Goal: Navigation & Orientation: Find specific page/section

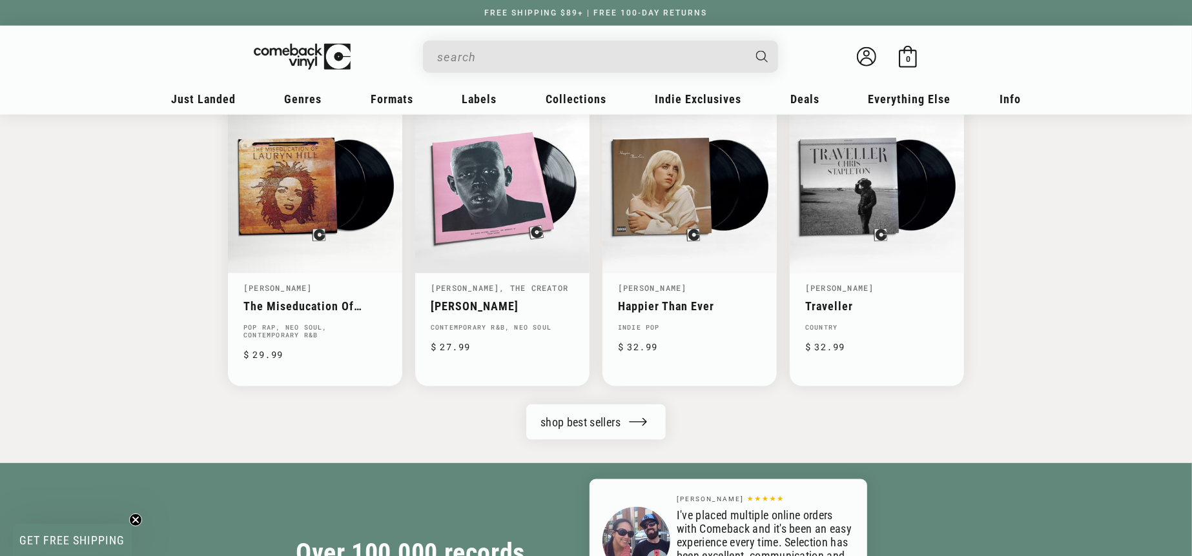
scroll to position [0, 2383]
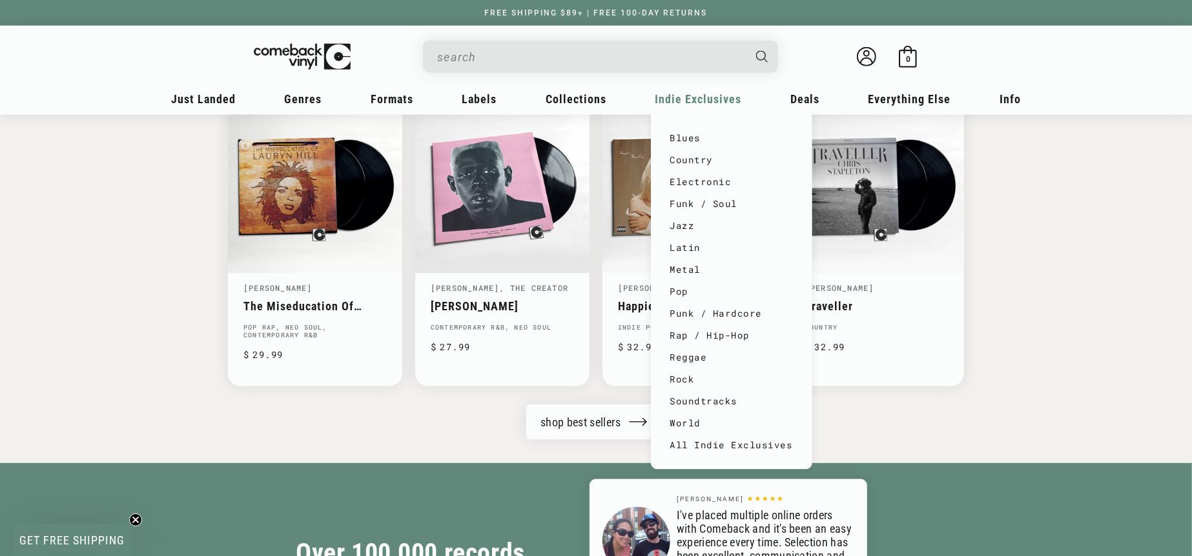
click at [695, 92] on span "Indie Exclusives" at bounding box center [698, 99] width 86 height 14
click at [712, 441] on link "All Indie Exclusives" at bounding box center [731, 445] width 123 height 22
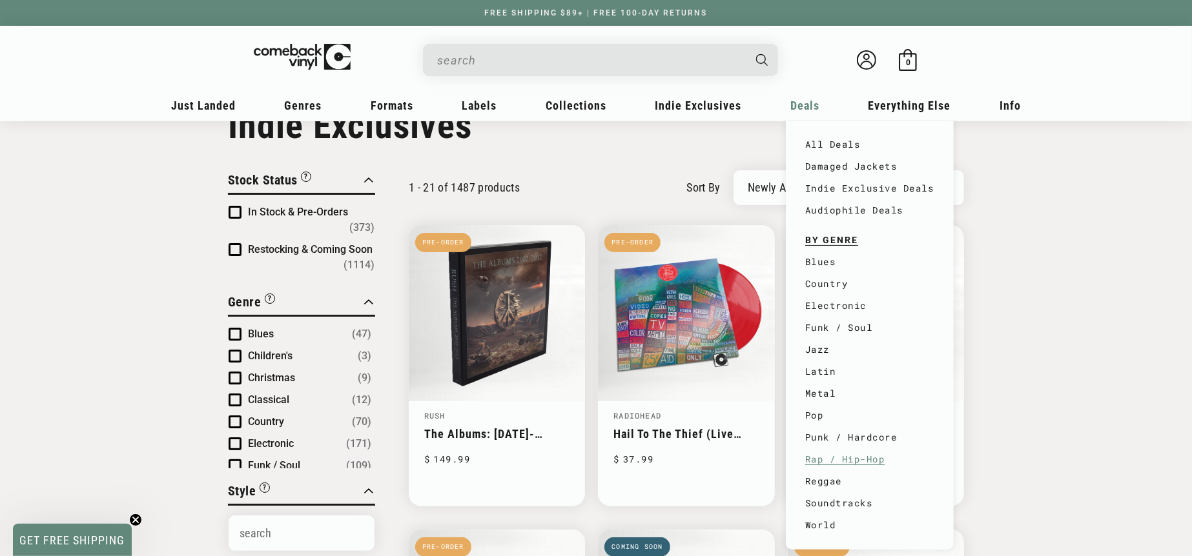
scroll to position [72, 0]
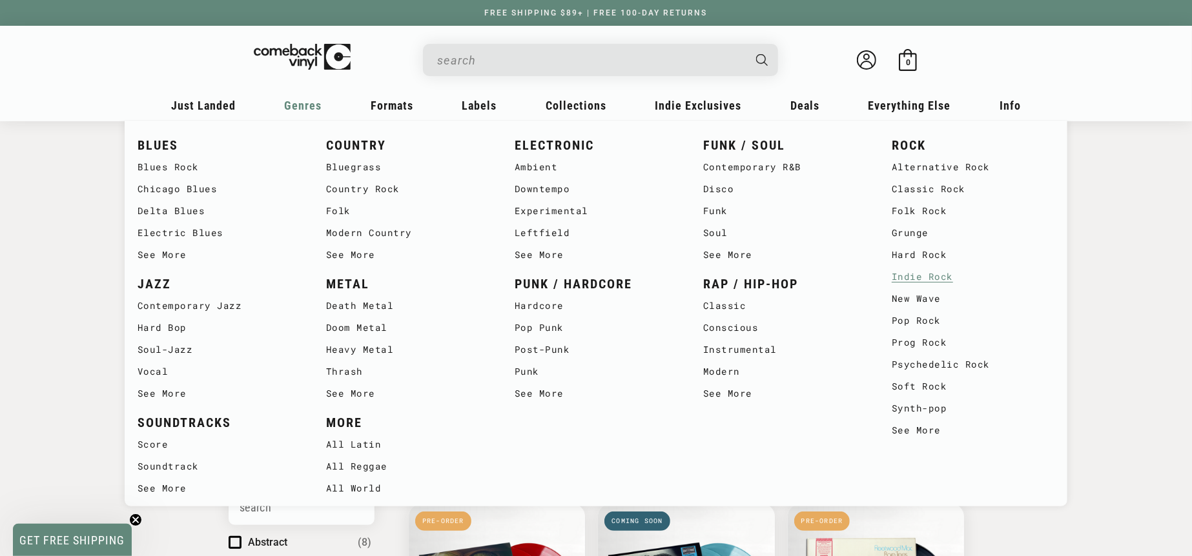
click at [928, 277] on link "Indie Rock" at bounding box center [972, 277] width 163 height 22
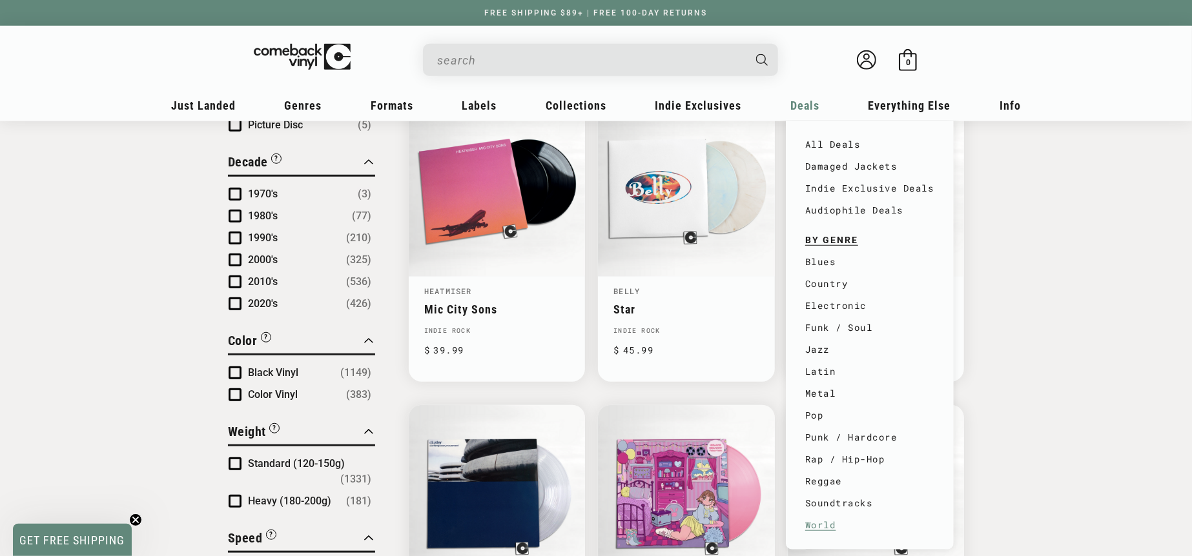
scroll to position [860, 0]
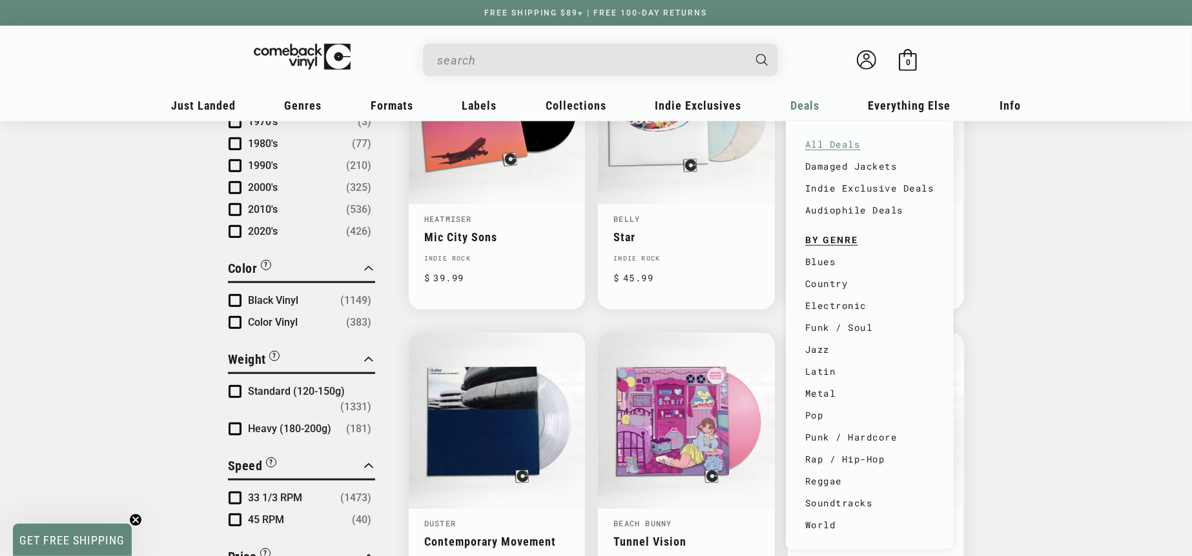
click at [845, 145] on link "All Deals" at bounding box center [869, 145] width 129 height 22
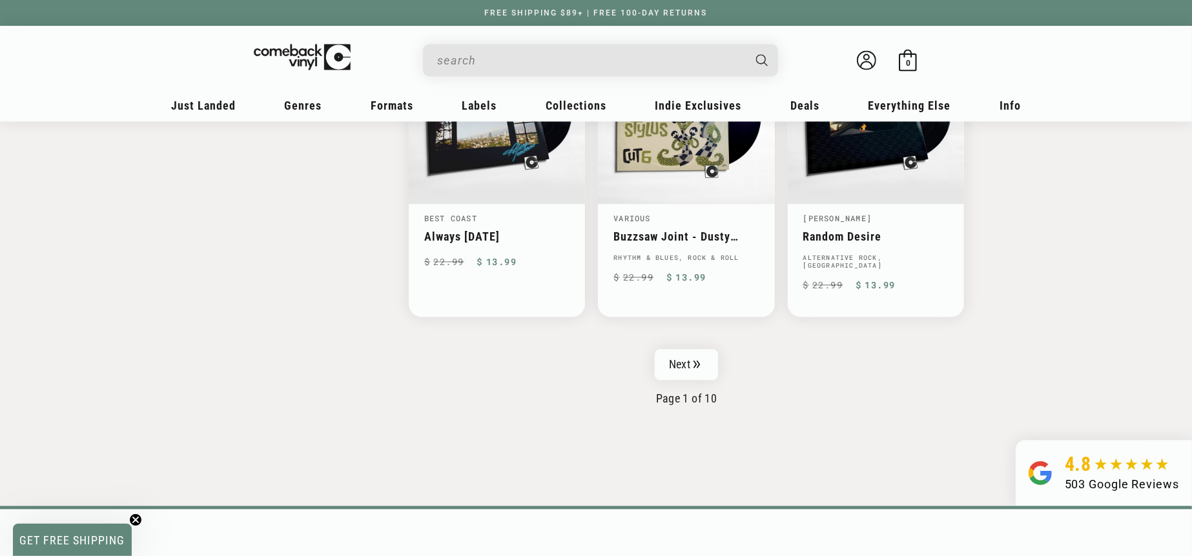
scroll to position [2151, 0]
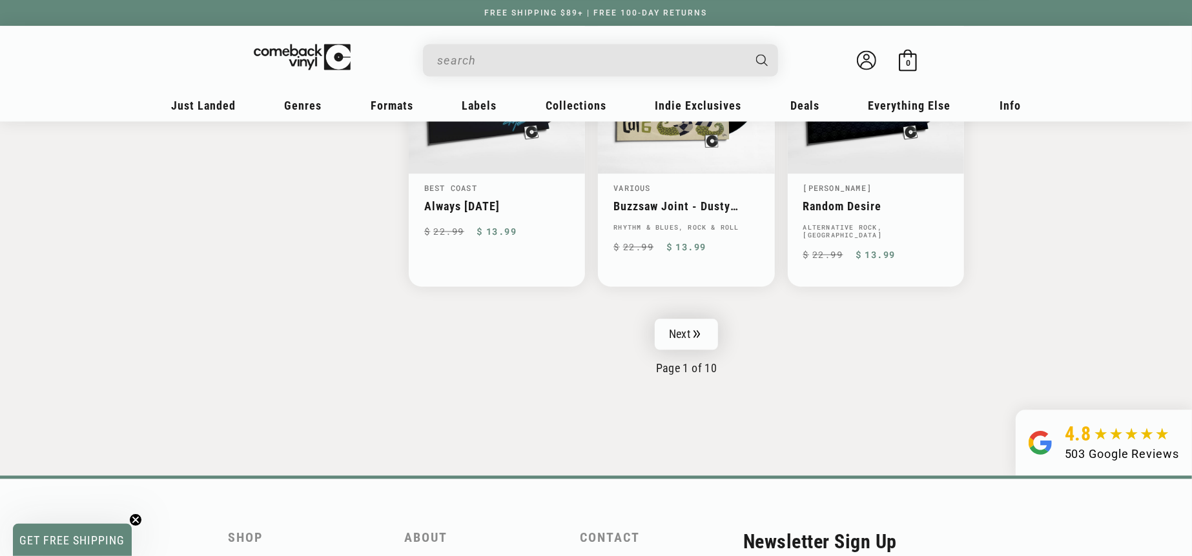
click at [682, 319] on link "Next" at bounding box center [685, 334] width 63 height 31
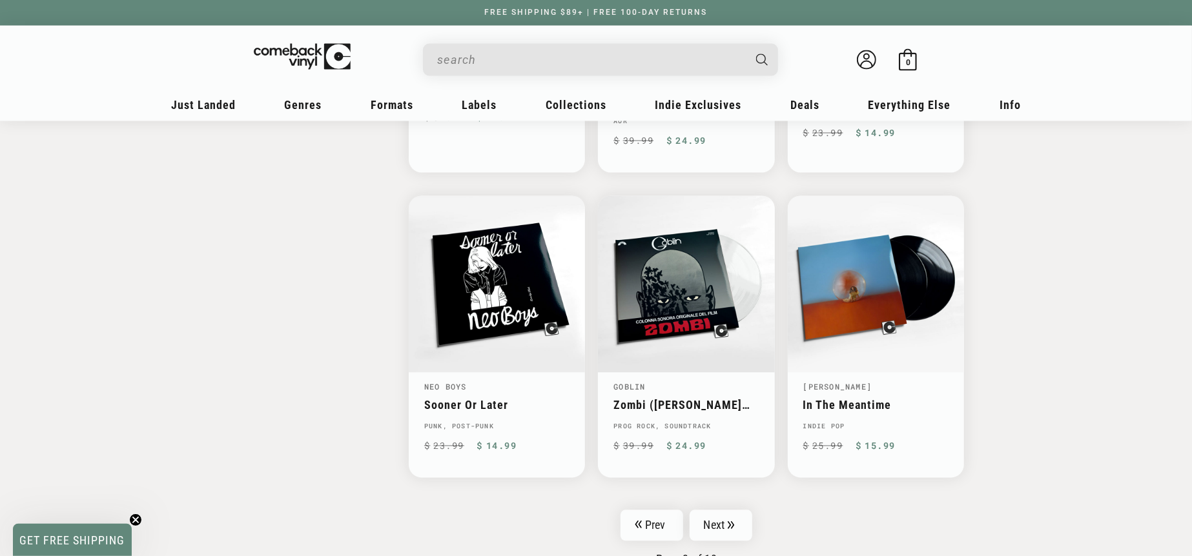
scroll to position [2151, 0]
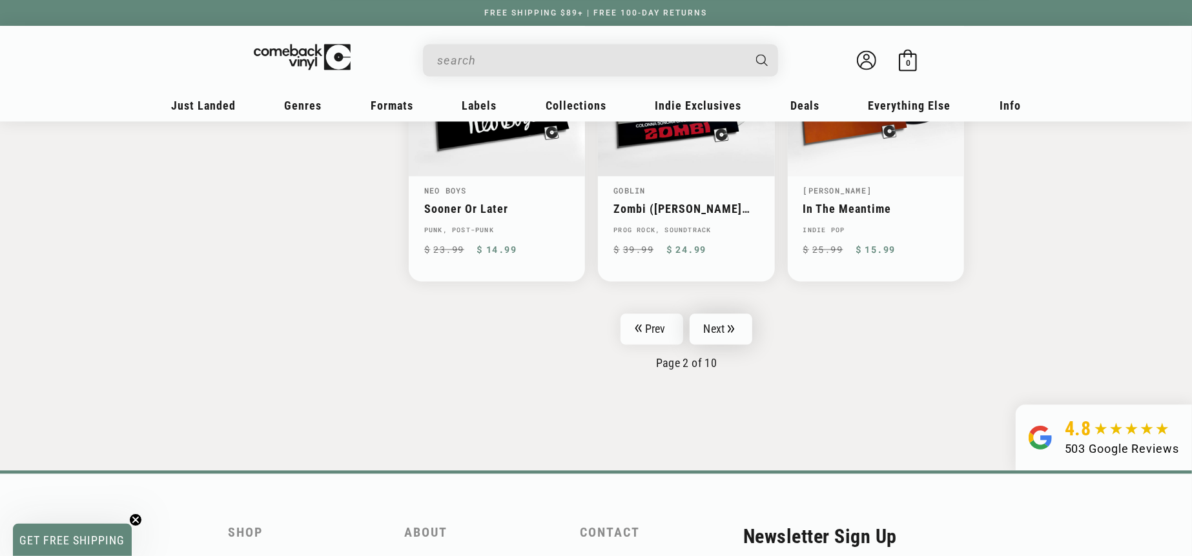
click at [724, 314] on link "Next" at bounding box center [720, 329] width 63 height 31
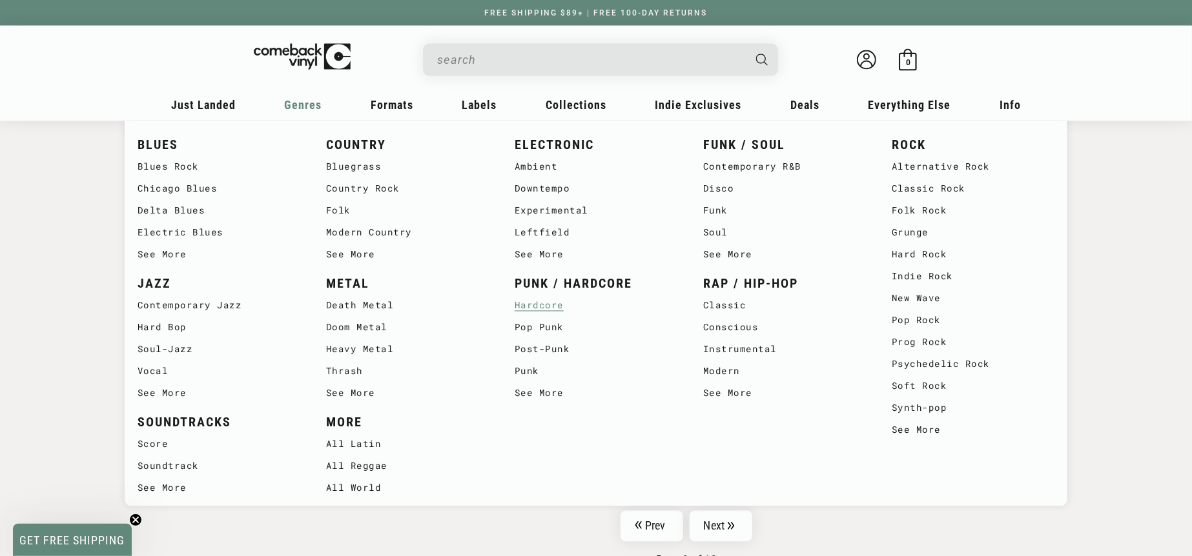
scroll to position [1864, 0]
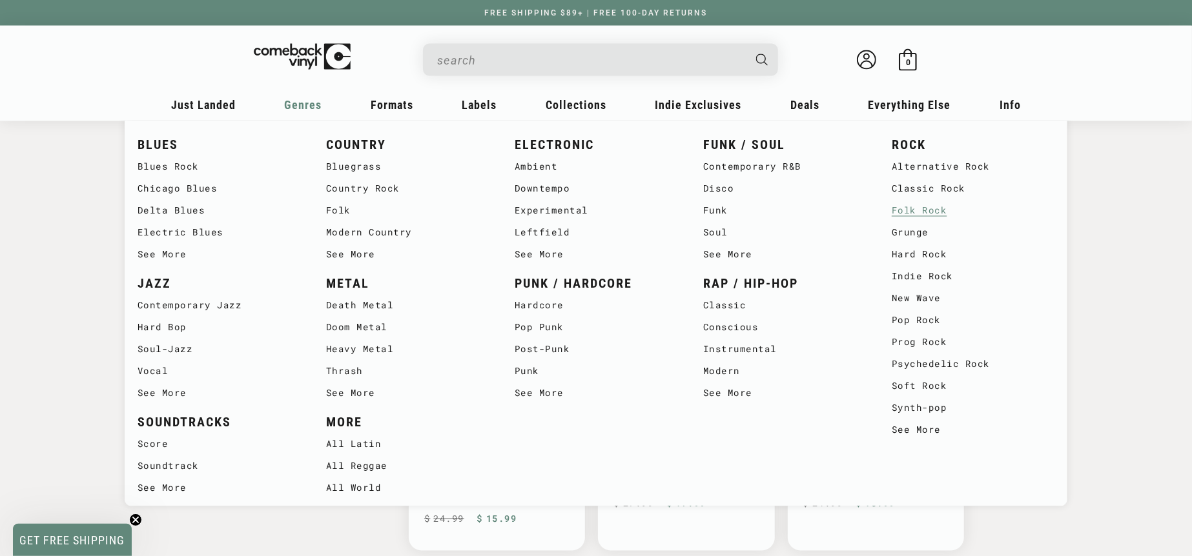
click at [918, 214] on link "Folk Rock" at bounding box center [972, 211] width 163 height 22
click at [932, 213] on link "Folk Rock" at bounding box center [972, 211] width 163 height 22
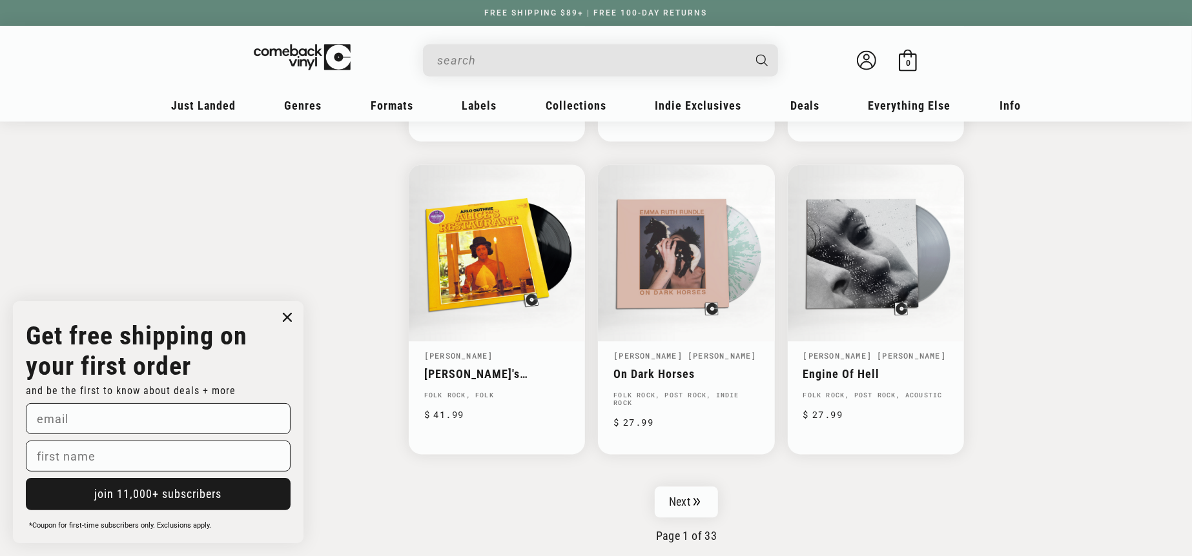
scroll to position [2007, 0]
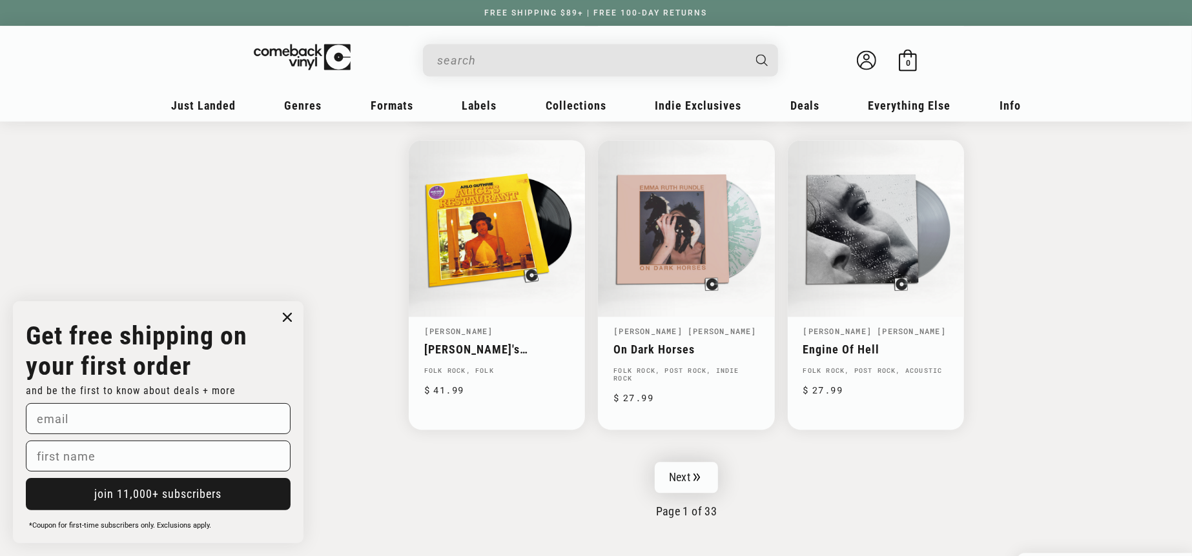
click at [693, 473] on icon "Pagination" at bounding box center [696, 477] width 7 height 8
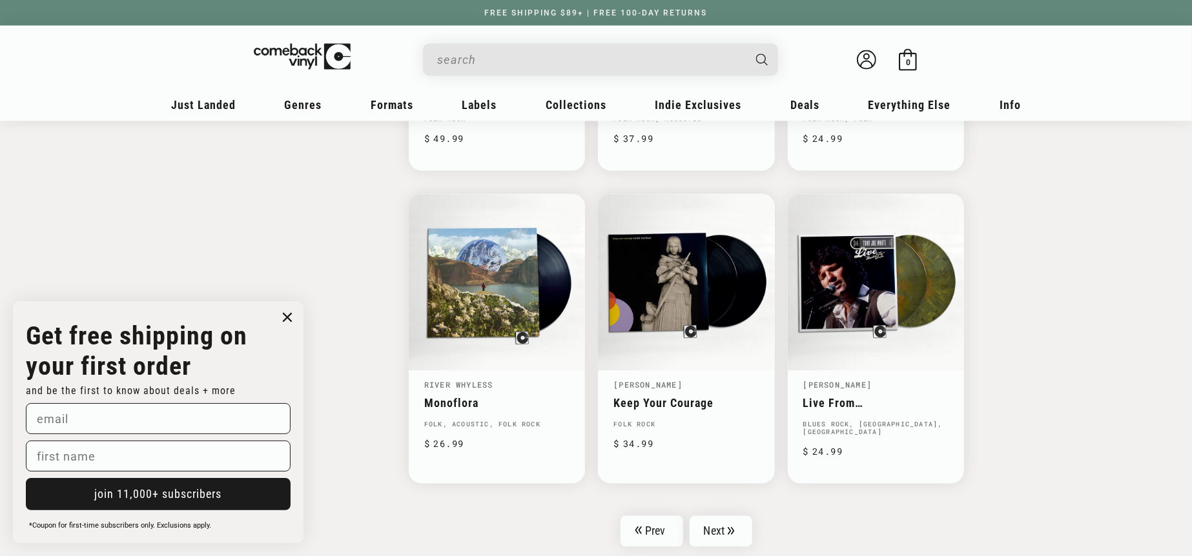
scroll to position [2007, 0]
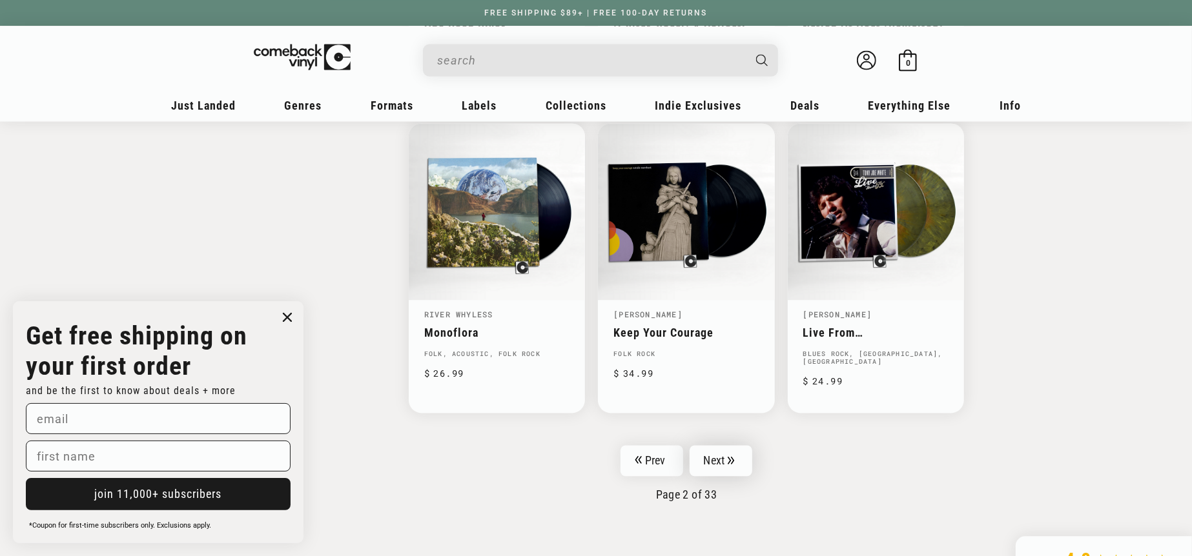
click at [723, 451] on link "Next" at bounding box center [720, 460] width 63 height 31
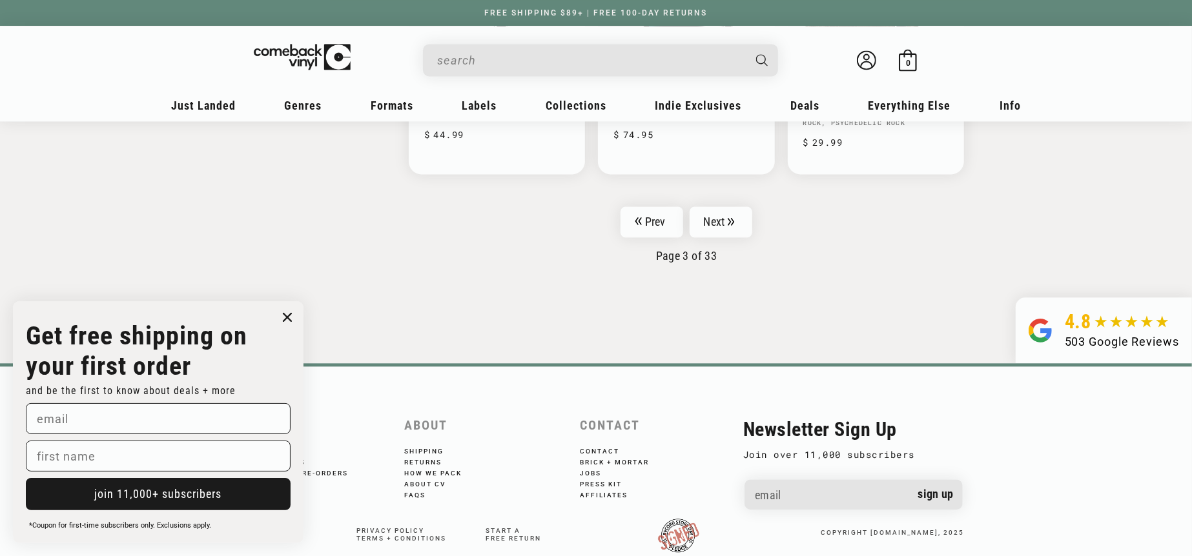
scroll to position [2275, 0]
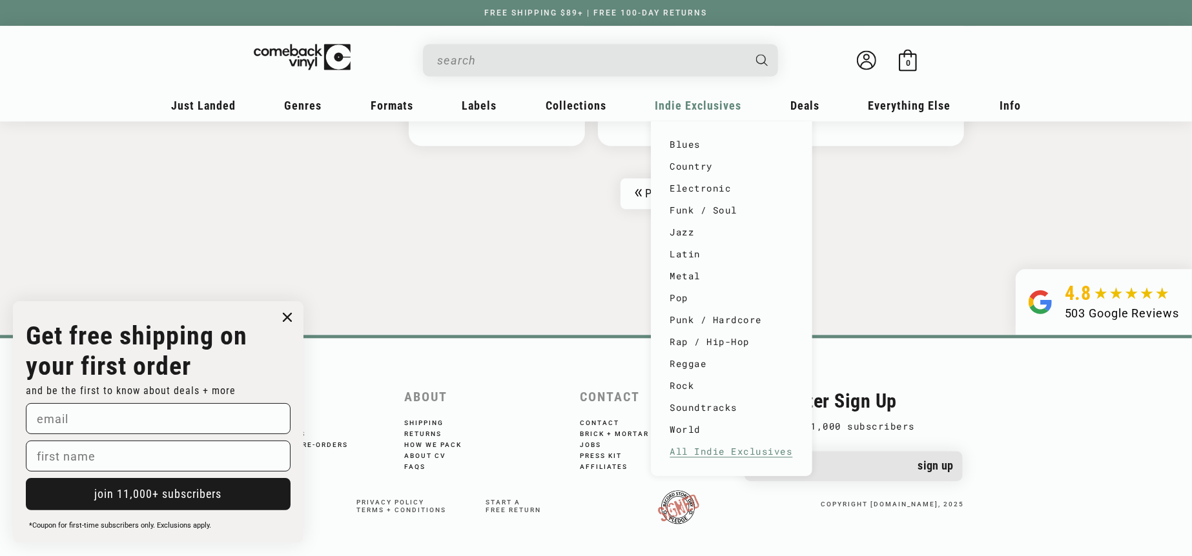
click at [724, 455] on link "All Indie Exclusives" at bounding box center [731, 452] width 123 height 22
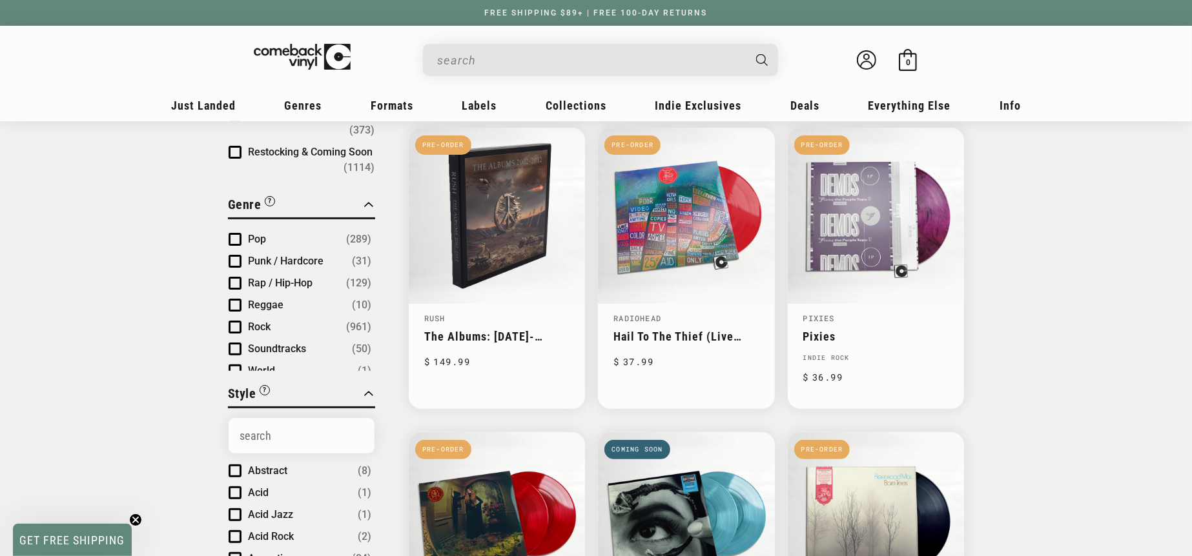
scroll to position [252, 0]
click at [241, 306] on li "Rock (961)" at bounding box center [299, 313] width 143 height 15
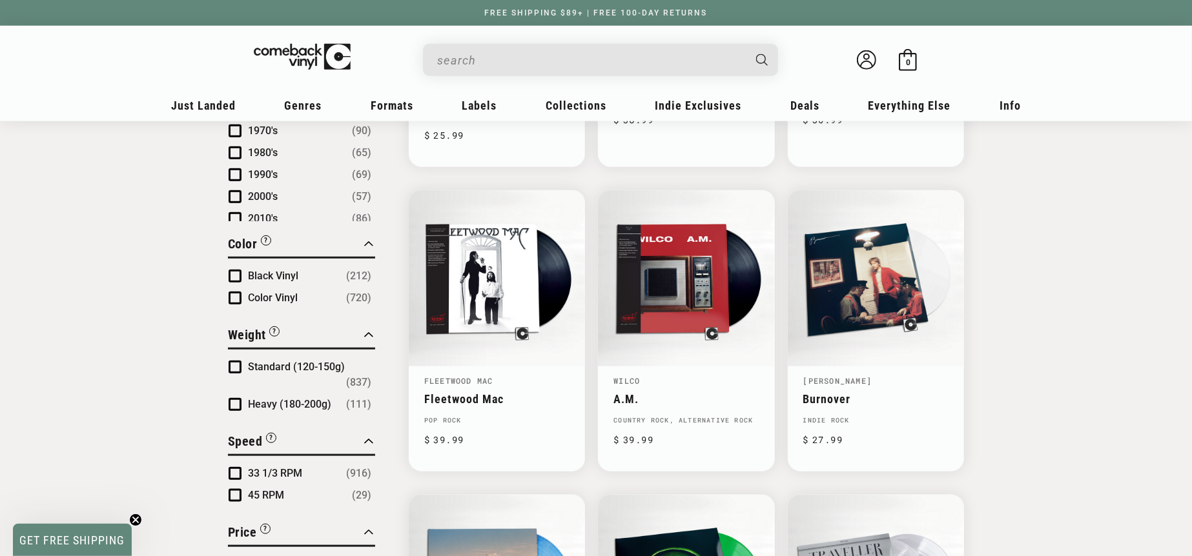
scroll to position [1004, 0]
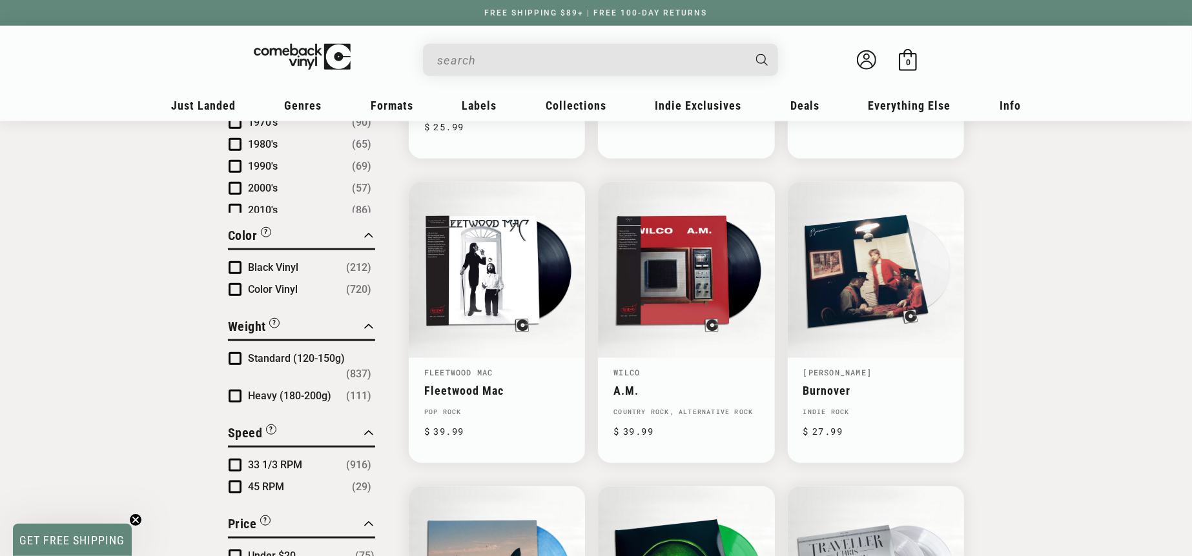
click at [245, 282] on li "Color Vinyl (720)" at bounding box center [299, 289] width 143 height 15
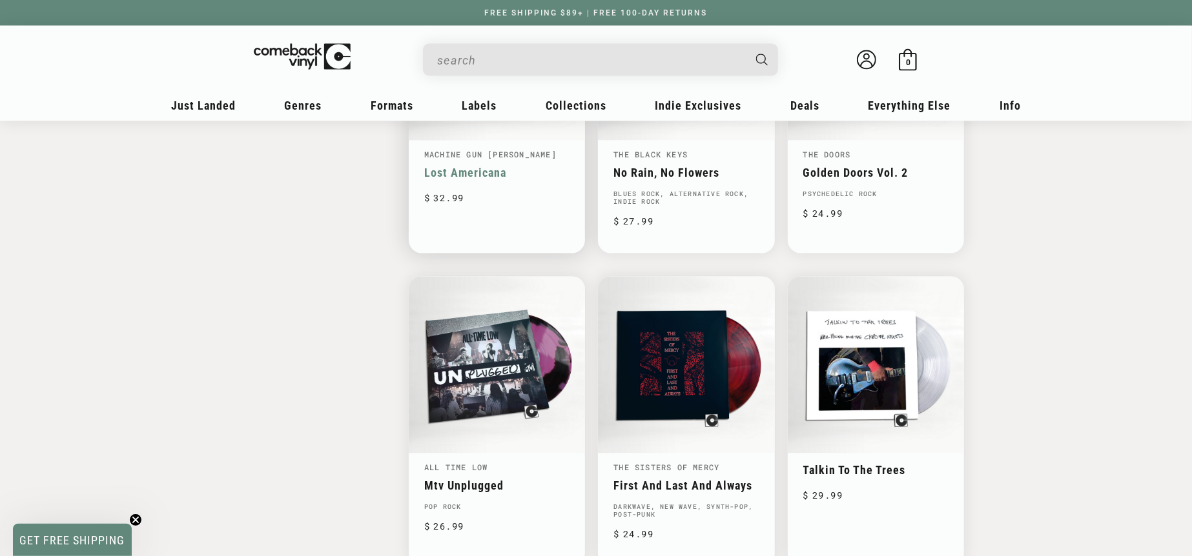
scroll to position [1864, 0]
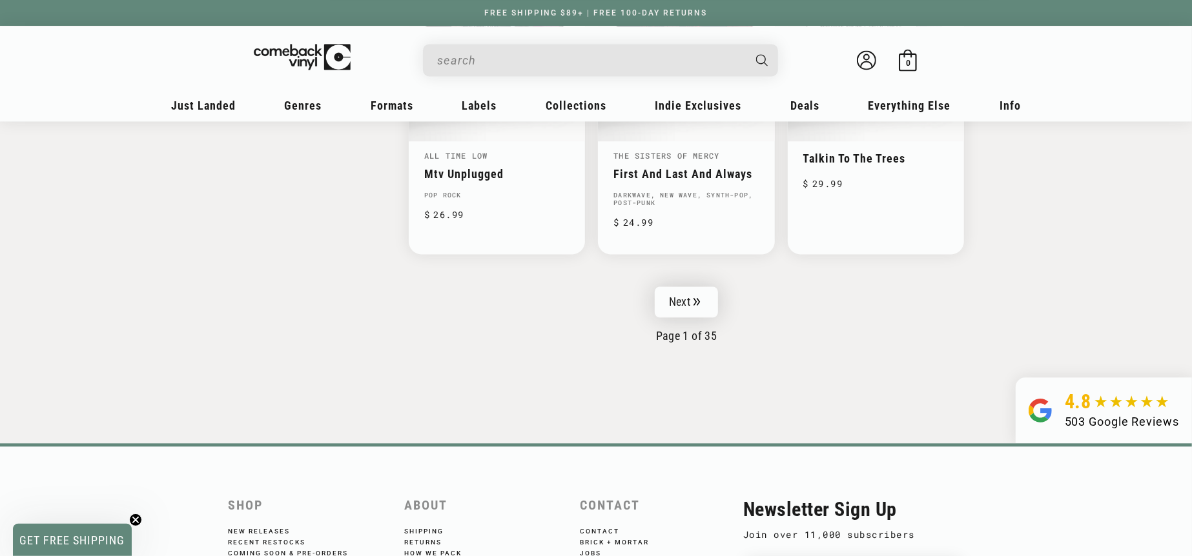
click at [669, 293] on link "Next" at bounding box center [685, 302] width 63 height 31
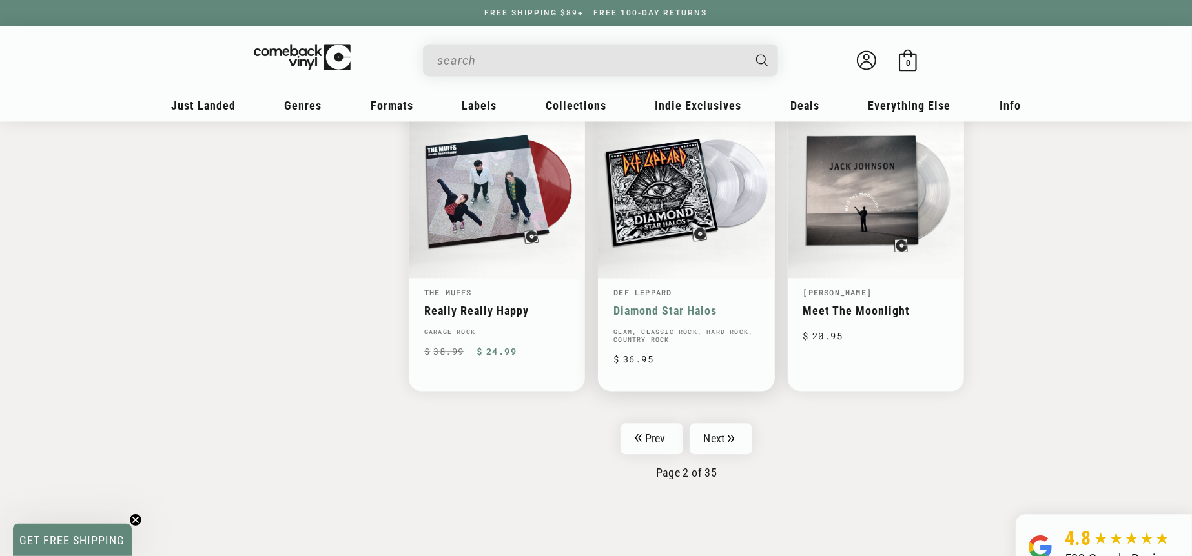
scroll to position [2080, 0]
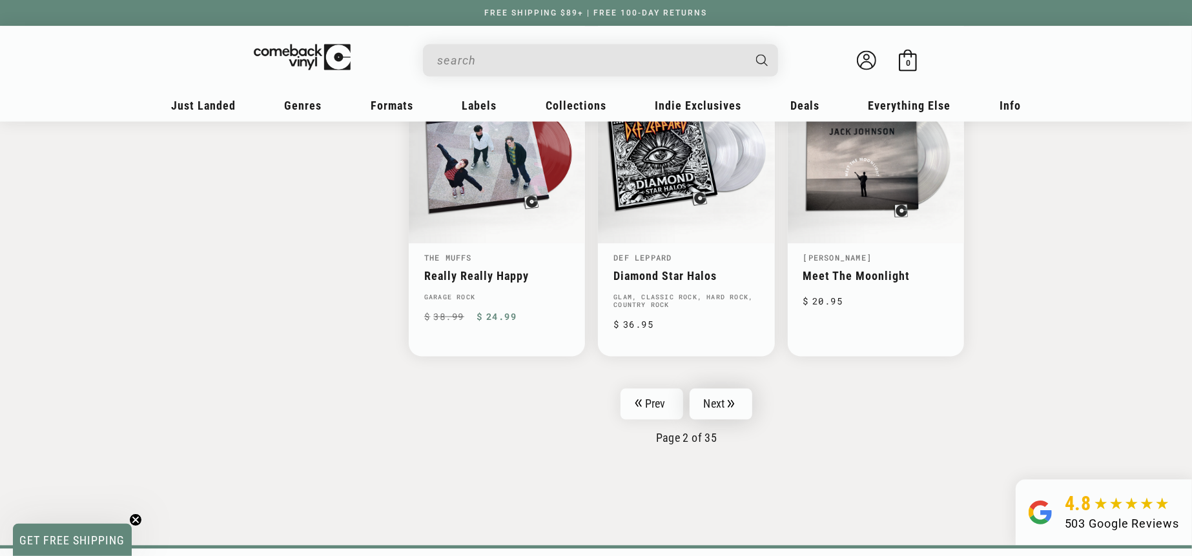
click at [740, 393] on link "Next" at bounding box center [720, 404] width 63 height 31
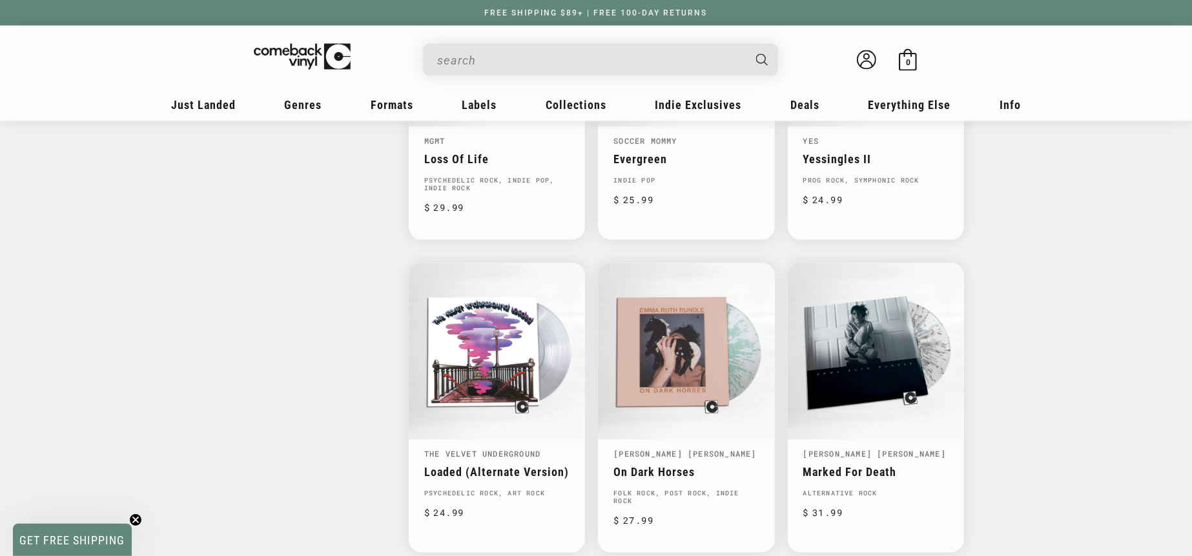
scroll to position [1864, 0]
